Goal: Check status: Check status

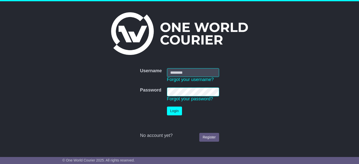
type input "**********"
click at [173, 114] on button "Login" at bounding box center [174, 110] width 15 height 9
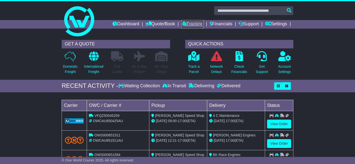
click at [192, 23] on link "Tracking" at bounding box center [192, 24] width 22 height 9
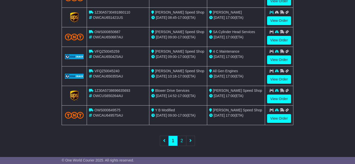
scroll to position [236, 0]
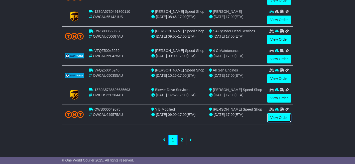
click at [274, 116] on link "View Order" at bounding box center [279, 117] width 24 height 9
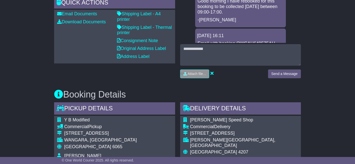
scroll to position [150, 0]
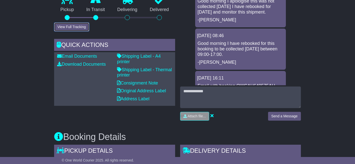
click at [75, 26] on button "View Full Tracking" at bounding box center [71, 27] width 35 height 9
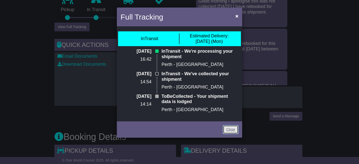
click at [230, 130] on link "Close" at bounding box center [231, 129] width 16 height 9
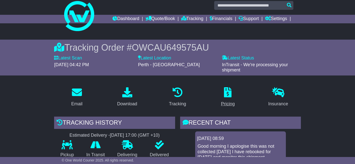
scroll to position [0, 0]
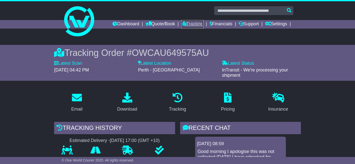
click at [190, 23] on link "Tracking" at bounding box center [192, 24] width 22 height 9
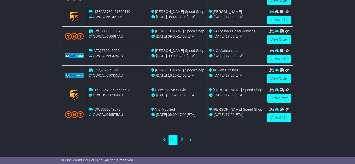
scroll to position [236, 0]
click at [281, 97] on link "View Order" at bounding box center [279, 98] width 24 height 9
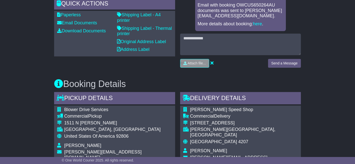
scroll to position [125, 0]
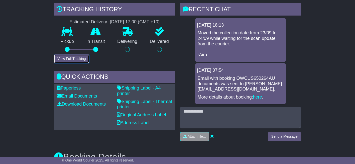
click at [77, 59] on button "View Full Tracking" at bounding box center [71, 58] width 35 height 9
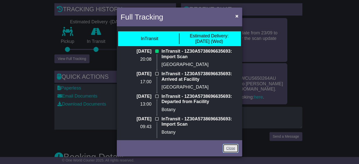
click at [230, 147] on link "Close" at bounding box center [231, 148] width 16 height 9
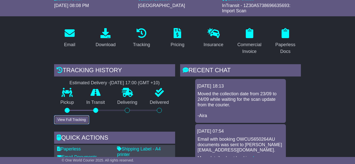
scroll to position [0, 0]
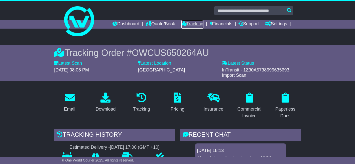
click at [191, 25] on link "Tracking" at bounding box center [192, 24] width 22 height 9
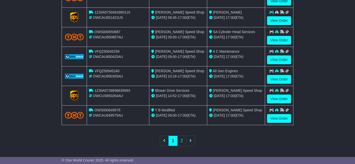
scroll to position [236, 0]
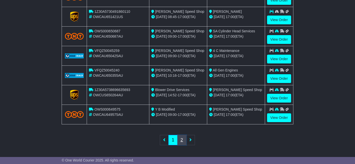
click at [181, 143] on link "2" at bounding box center [181, 140] width 9 height 10
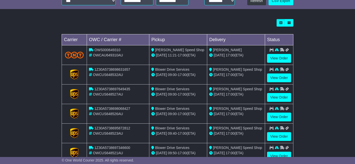
scroll to position [172, 0]
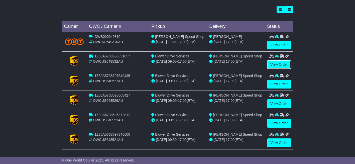
click at [282, 62] on link "View Order" at bounding box center [279, 64] width 24 height 9
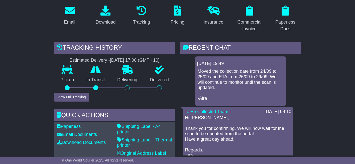
scroll to position [150, 0]
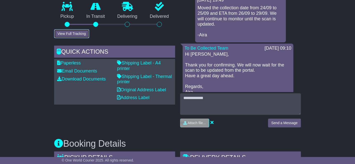
click at [76, 34] on button "View Full Tracking" at bounding box center [71, 33] width 35 height 9
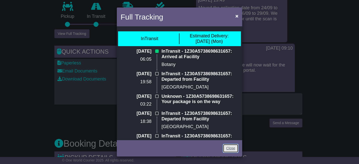
click at [226, 147] on link "Close" at bounding box center [231, 148] width 16 height 9
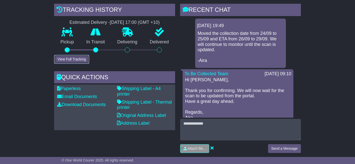
scroll to position [0, 0]
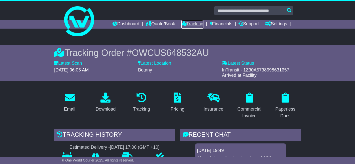
click at [195, 22] on link "Tracking" at bounding box center [192, 24] width 22 height 9
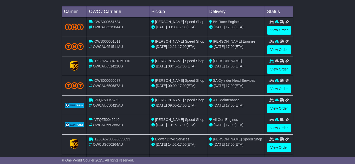
scroll to position [236, 0]
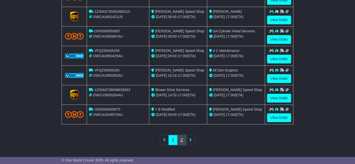
click at [181, 140] on link "2" at bounding box center [181, 140] width 9 height 10
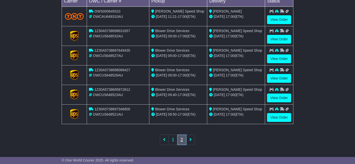
scroll to position [197, 0]
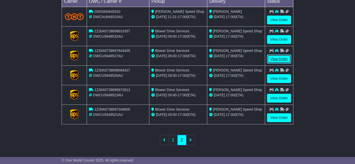
click at [274, 57] on link "View Order" at bounding box center [279, 59] width 24 height 9
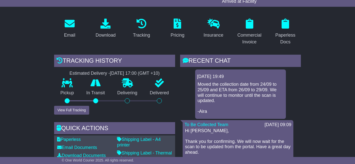
scroll to position [75, 0]
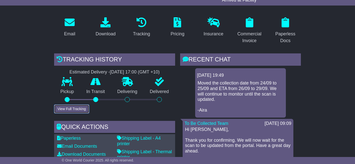
click at [80, 108] on button "View Full Tracking" at bounding box center [71, 108] width 35 height 9
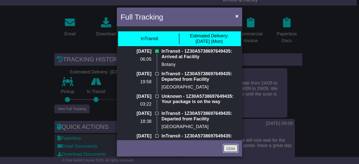
click at [228, 147] on link "Close" at bounding box center [231, 148] width 16 height 9
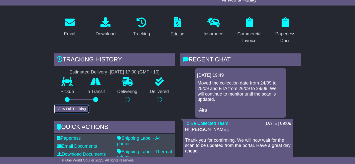
scroll to position [0, 0]
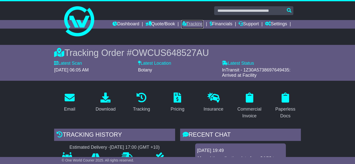
click at [191, 25] on link "Tracking" at bounding box center [192, 24] width 22 height 9
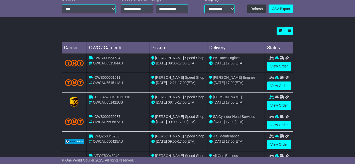
scroll to position [236, 0]
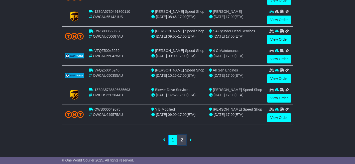
click at [182, 141] on link "2" at bounding box center [181, 140] width 9 height 10
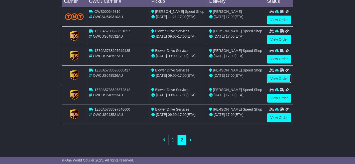
click at [277, 78] on link "View Order" at bounding box center [279, 78] width 24 height 9
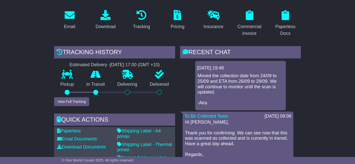
scroll to position [100, 0]
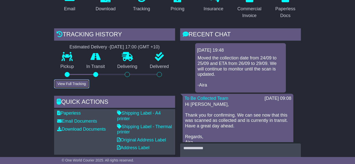
click at [79, 83] on button "View Full Tracking" at bounding box center [71, 83] width 35 height 9
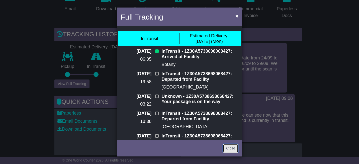
click at [230, 148] on link "Close" at bounding box center [231, 148] width 16 height 9
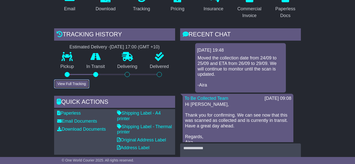
scroll to position [0, 0]
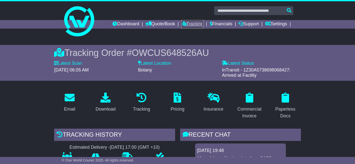
click at [190, 24] on link "Tracking" at bounding box center [192, 24] width 22 height 9
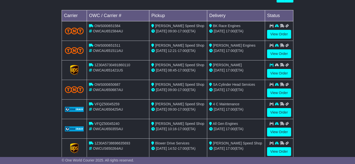
scroll to position [236, 0]
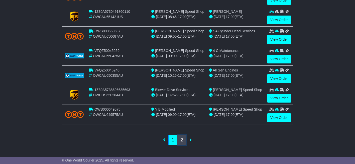
click at [184, 138] on link "2" at bounding box center [181, 140] width 9 height 10
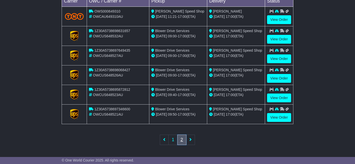
scroll to position [197, 0]
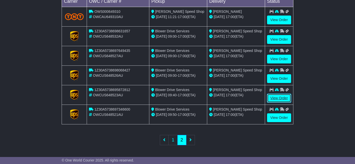
click at [279, 99] on link "View Order" at bounding box center [279, 98] width 24 height 9
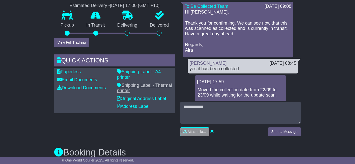
scroll to position [150, 0]
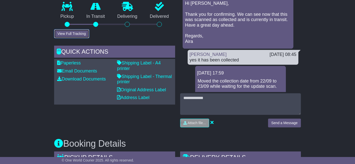
click at [71, 33] on button "View Full Tracking" at bounding box center [71, 33] width 35 height 9
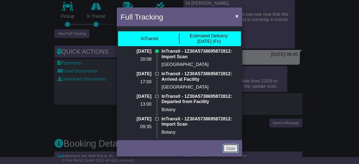
click at [228, 147] on link "Close" at bounding box center [231, 148] width 16 height 9
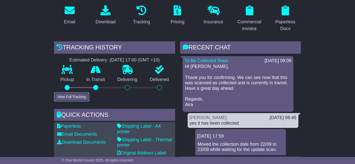
scroll to position [0, 0]
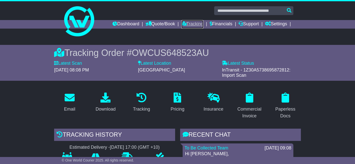
click at [195, 25] on link "Tracking" at bounding box center [192, 24] width 22 height 9
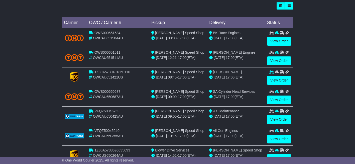
scroll to position [236, 0]
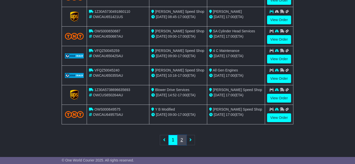
click at [180, 140] on link "2" at bounding box center [181, 140] width 9 height 10
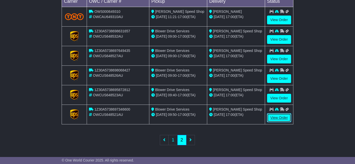
click at [276, 117] on link "View Order" at bounding box center [279, 117] width 24 height 9
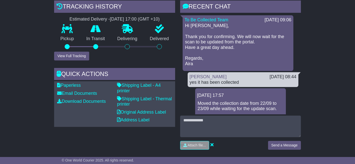
scroll to position [150, 0]
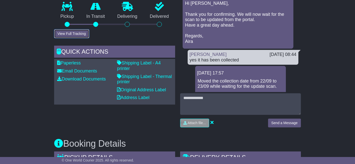
click at [74, 31] on button "View Full Tracking" at bounding box center [71, 33] width 35 height 9
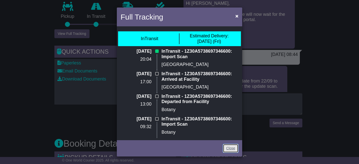
click at [228, 148] on link "Close" at bounding box center [231, 148] width 16 height 9
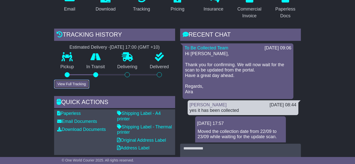
scroll to position [0, 0]
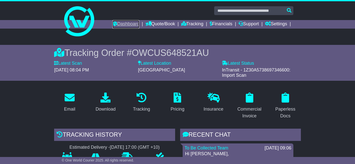
click at [125, 24] on link "Dashboard" at bounding box center [125, 24] width 27 height 9
